Goal: Task Accomplishment & Management: Use online tool/utility

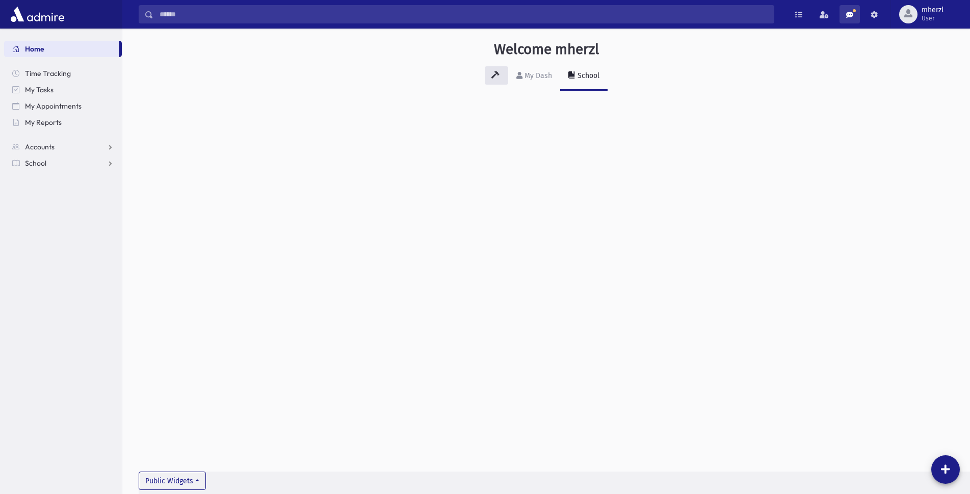
click at [849, 16] on span at bounding box center [849, 14] width 7 height 7
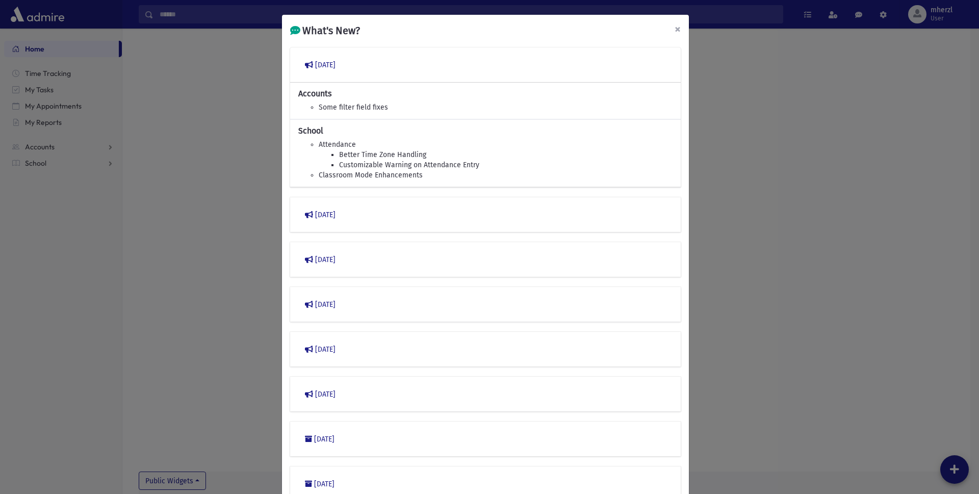
click at [675, 29] on span "×" at bounding box center [678, 29] width 6 height 14
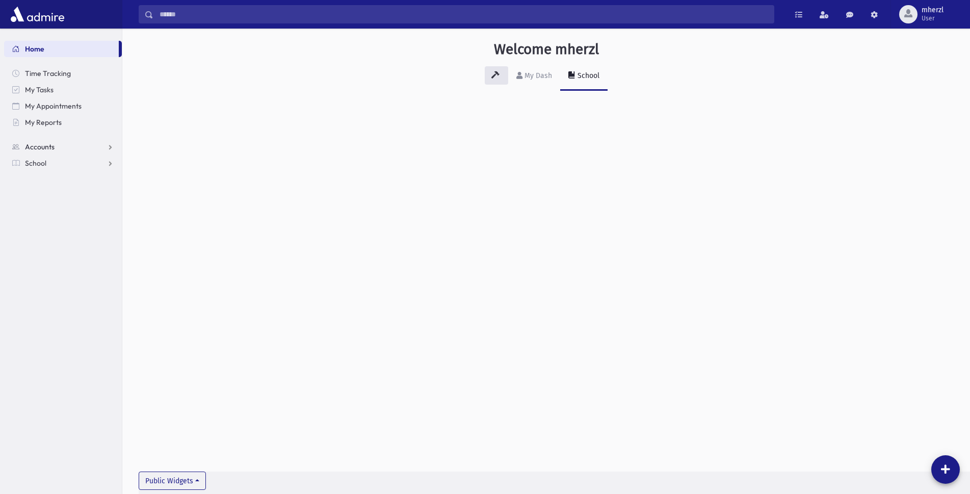
click at [47, 147] on span "Accounts" at bounding box center [40, 146] width 30 height 9
click at [47, 193] on link "School" at bounding box center [63, 196] width 118 height 16
click at [53, 194] on span "Attendance" at bounding box center [50, 195] width 38 height 9
click at [60, 206] on link "Entry" at bounding box center [63, 212] width 118 height 16
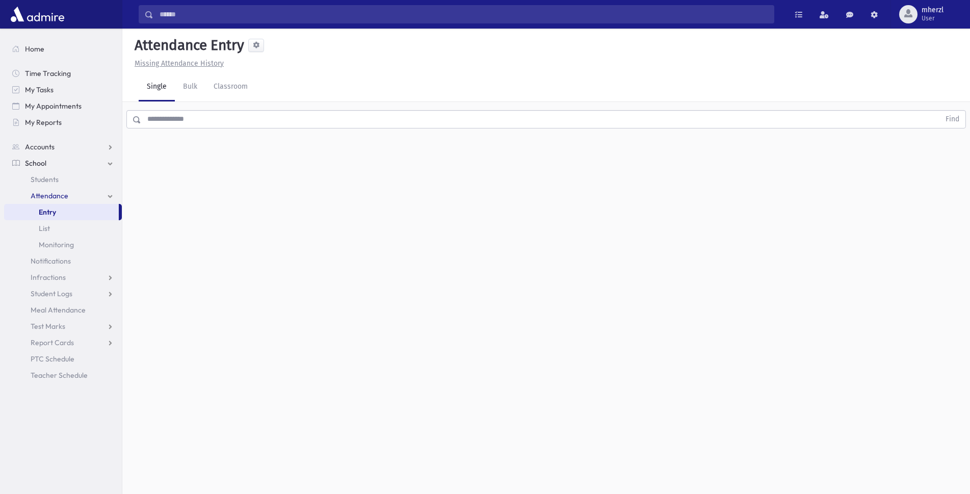
click at [203, 120] on input "text" at bounding box center [540, 119] width 799 height 18
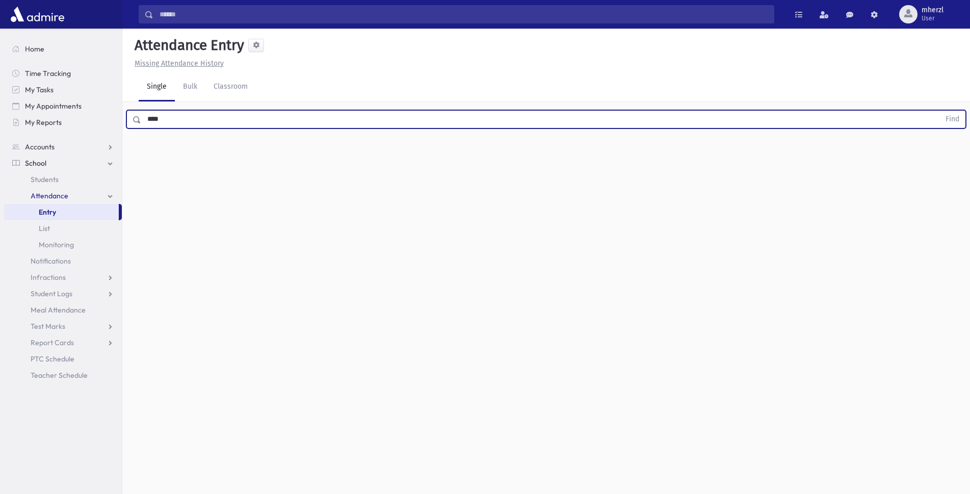
type input "****"
click at [940, 111] on button "Find" at bounding box center [953, 119] width 26 height 17
